Goal: Task Accomplishment & Management: Complete application form

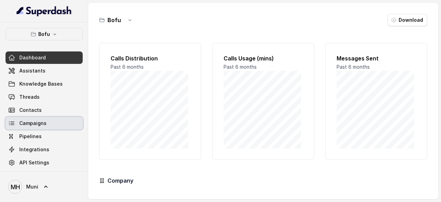
click at [42, 123] on span "Campaigns" at bounding box center [32, 123] width 27 height 7
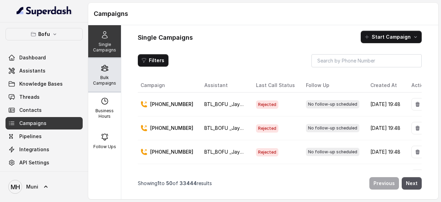
click at [101, 66] on icon at bounding box center [104, 68] width 7 height 6
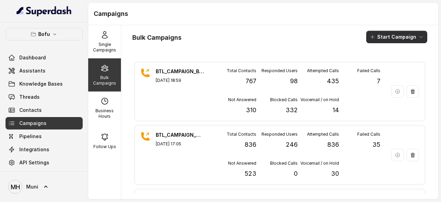
click at [384, 35] on button "Start Campaign" at bounding box center [397, 37] width 61 height 12
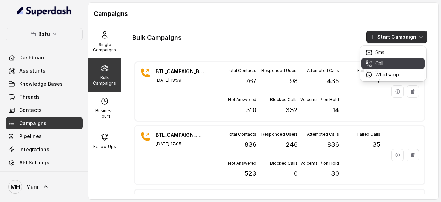
click at [386, 62] on div "Call" at bounding box center [382, 63] width 33 height 7
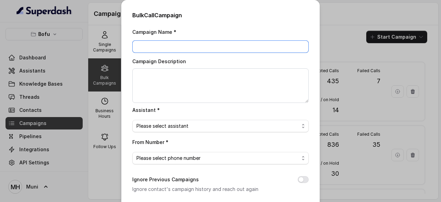
click at [157, 44] on input "Campaign Name *" at bounding box center [220, 46] width 177 height 12
paste input "BTL_CAMPAIGN_BLR_JAYNAGAR_DDMMYY_batchnumber"
click at [134, 46] on input "BTL_CAMPAIGN_BLR_JAYNAGAR_DDMMYY_batchnumber" at bounding box center [220, 46] width 177 height 12
drag, startPoint x: 271, startPoint y: 47, endPoint x: 236, endPoint y: 46, distance: 35.2
click at [236, 46] on input "BTL_CAMPAIGN_BLR_JAYNAGAR_DDMMYY_batchnumber" at bounding box center [220, 46] width 177 height 12
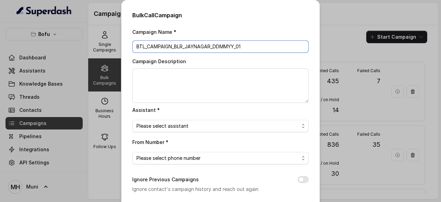
click at [233, 46] on input "BTL_CAMPAIGN_BLR_JAYNAGAR_DDMMYY_01" at bounding box center [220, 46] width 177 height 12
click at [211, 44] on input "BTL_CAMPAIGN_BLR_JAYNAGAR_110925_01" at bounding box center [220, 46] width 177 height 12
click at [181, 45] on input "BTL_CAMPAIGN_BLR_GGN_110925_01" at bounding box center [220, 46] width 177 height 12
type input "BTL_CAMPAIGN_GGN_GGN_110925_01"
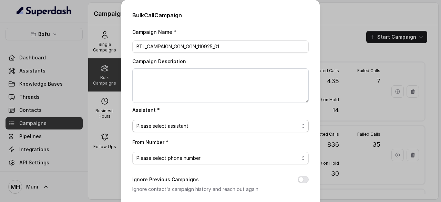
click at [194, 129] on span "Please select assistant" at bounding box center [218, 126] width 163 height 8
click at [195, 156] on span "Please select phone number" at bounding box center [218, 158] width 163 height 8
click at [262, 108] on div "Assistant * BTL_BOFU _Jaynagar" at bounding box center [220, 119] width 177 height 27
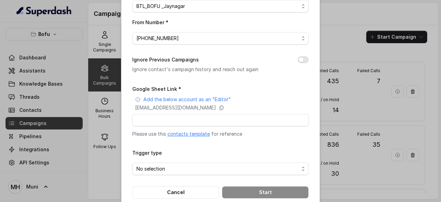
scroll to position [131, 0]
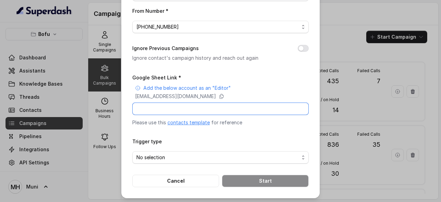
click at [192, 111] on input "Google Sheet Link *" at bounding box center [220, 108] width 177 height 12
paste input "[URL][DOMAIN_NAME]"
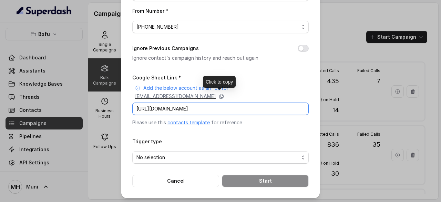
type input "[URL][DOMAIN_NAME]"
click at [216, 96] on p "[EMAIL_ADDRESS][DOMAIN_NAME]" at bounding box center [175, 96] width 81 height 7
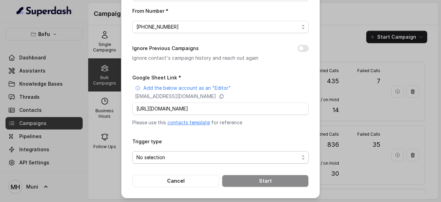
click at [194, 157] on span "No selection" at bounding box center [218, 157] width 163 height 8
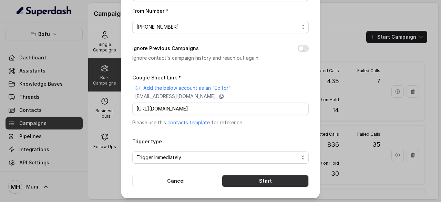
click at [257, 176] on button "Start" at bounding box center [265, 181] width 87 height 12
